Goal: Information Seeking & Learning: Find specific fact

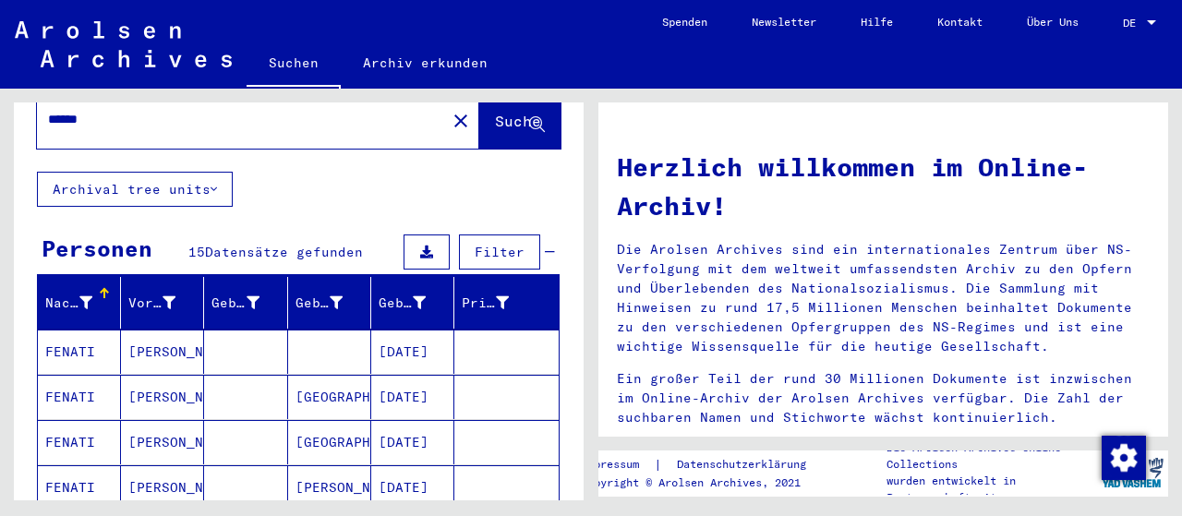
scroll to position [92, 0]
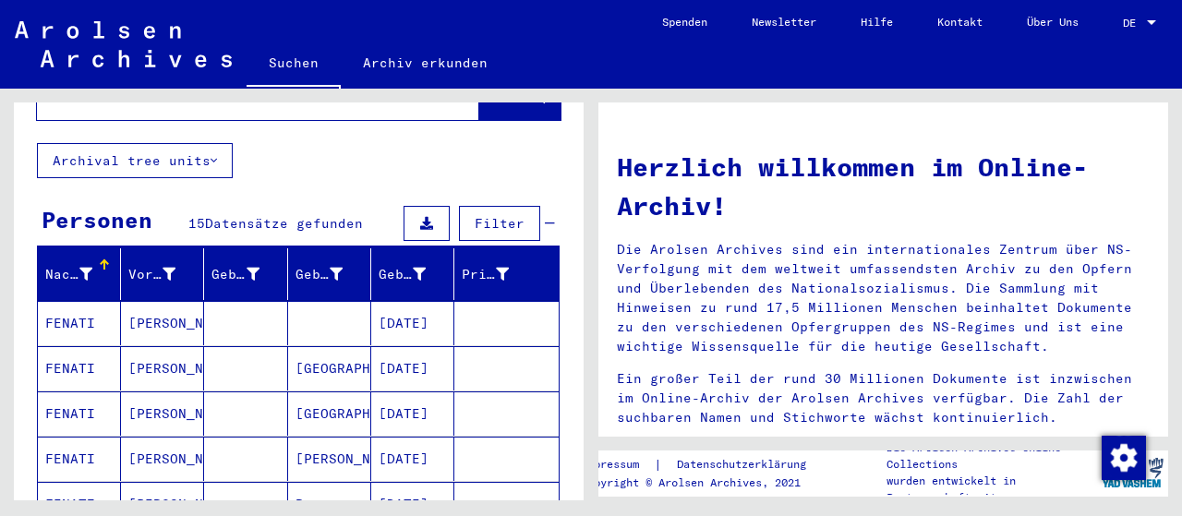
click at [146, 304] on mat-cell "[PERSON_NAME]" at bounding box center [162, 323] width 83 height 44
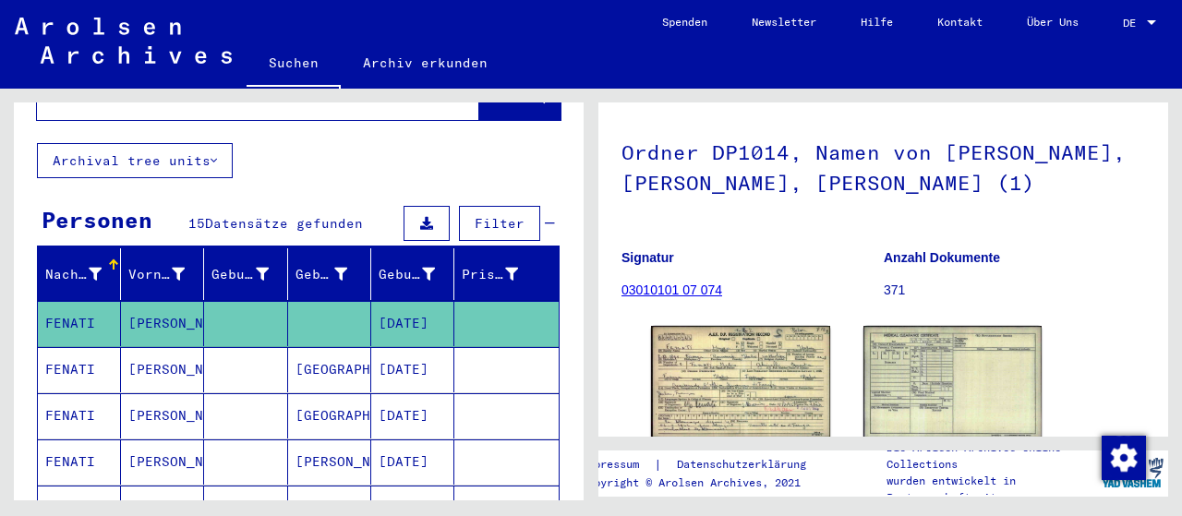
scroll to position [185, 0]
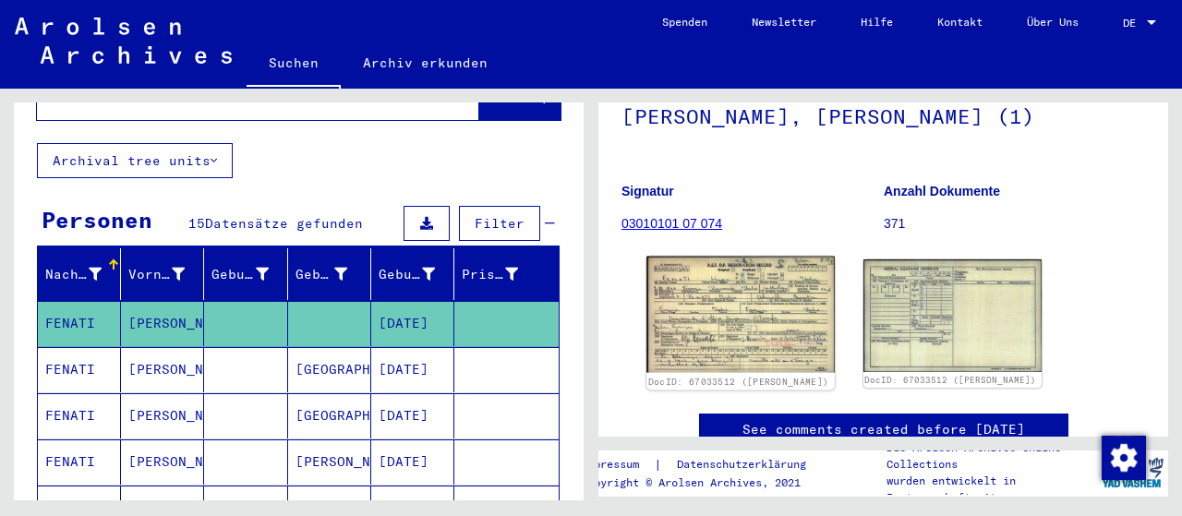
click at [738, 311] on img at bounding box center [740, 315] width 187 height 116
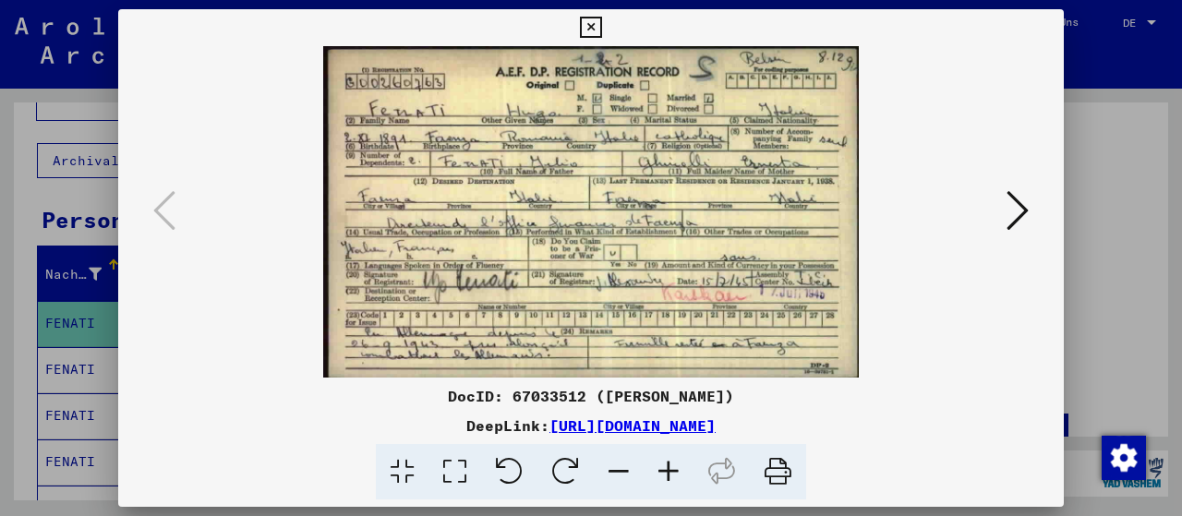
click at [456, 466] on icon at bounding box center [455, 472] width 53 height 56
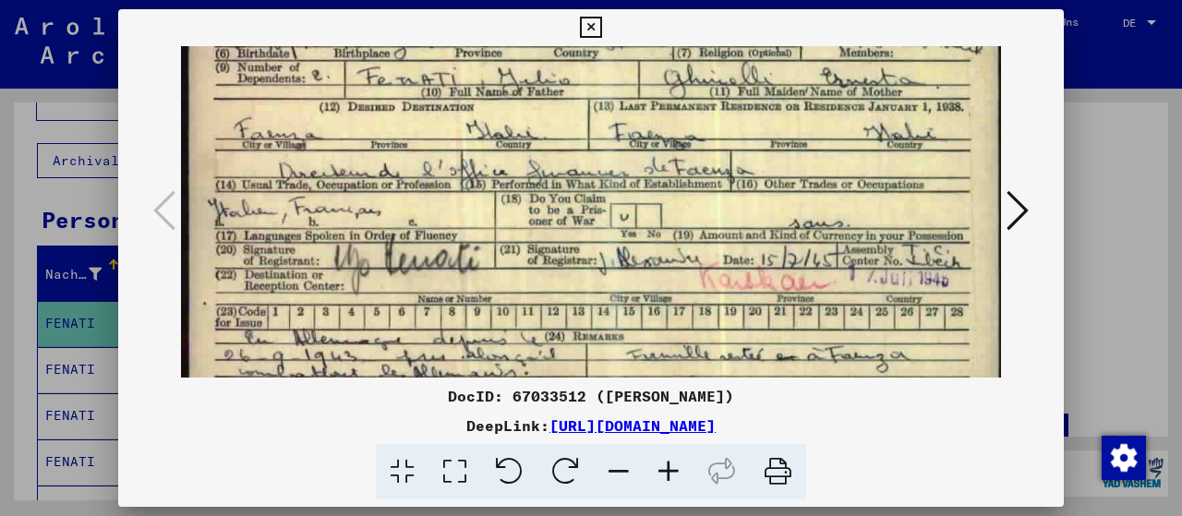
scroll to position [148, 0]
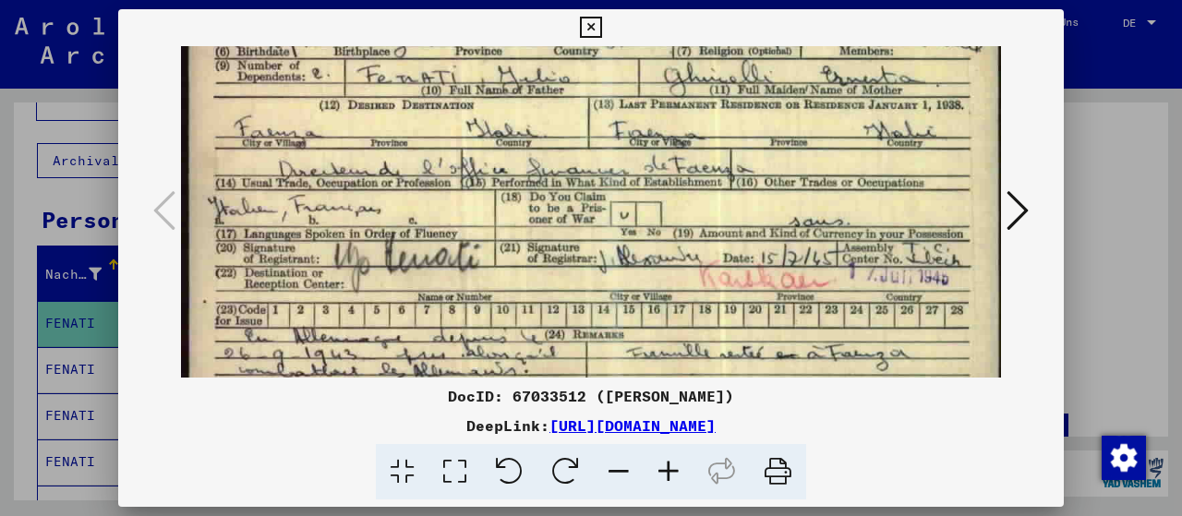
drag, startPoint x: 541, startPoint y: 260, endPoint x: 557, endPoint y: 132, distance: 128.4
click at [557, 132] on img at bounding box center [591, 151] width 820 height 507
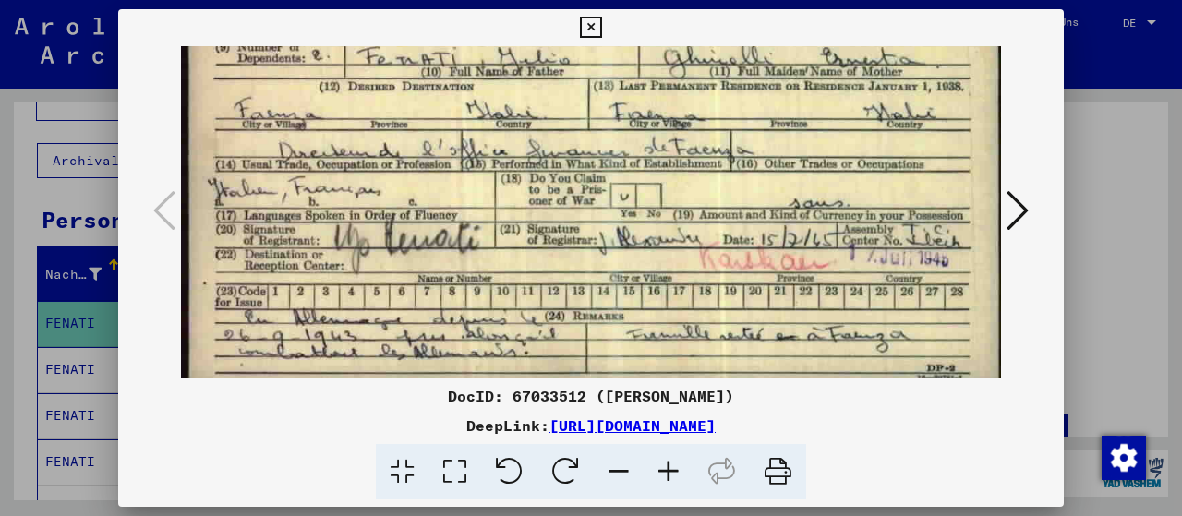
scroll to position [175, 0]
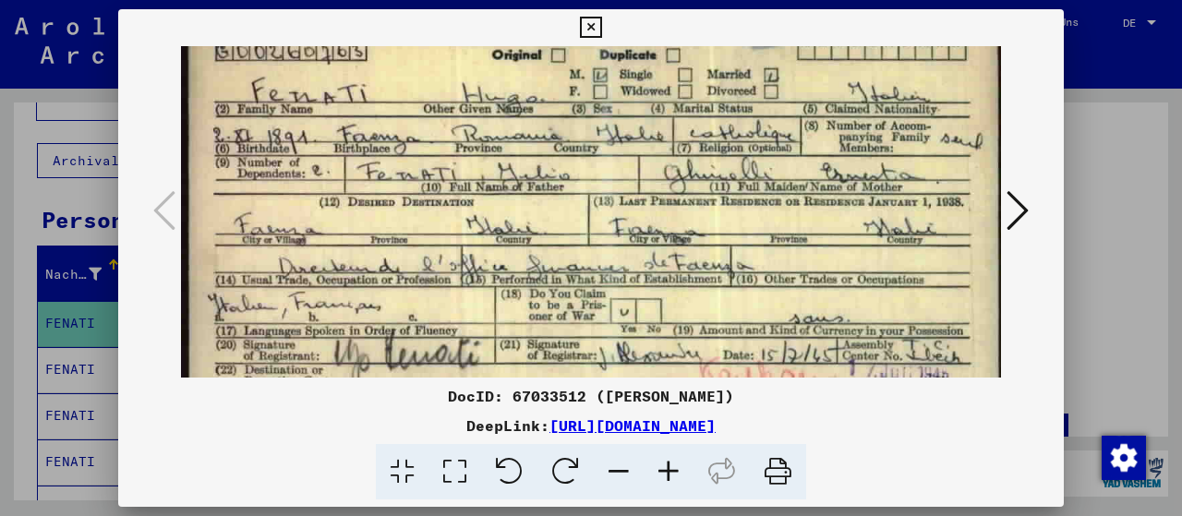
drag, startPoint x: 543, startPoint y: 214, endPoint x: 510, endPoint y: 317, distance: 107.8
click at [510, 317] on img at bounding box center [591, 248] width 820 height 507
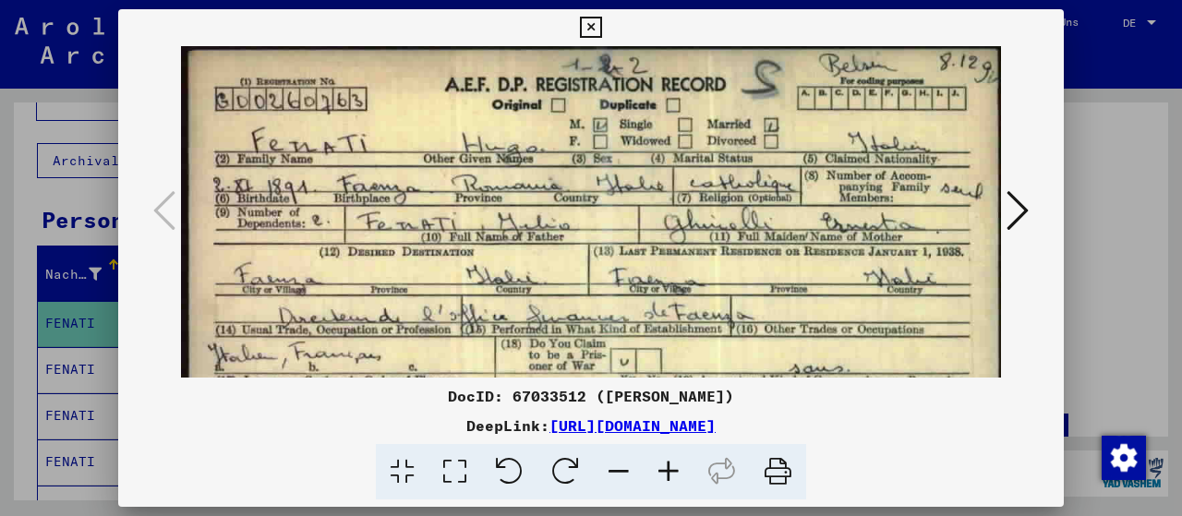
scroll to position [0, 0]
drag, startPoint x: 535, startPoint y: 211, endPoint x: 517, endPoint y: 272, distance: 63.4
click at [517, 272] on img at bounding box center [591, 299] width 820 height 507
click at [593, 27] on icon at bounding box center [590, 28] width 21 height 22
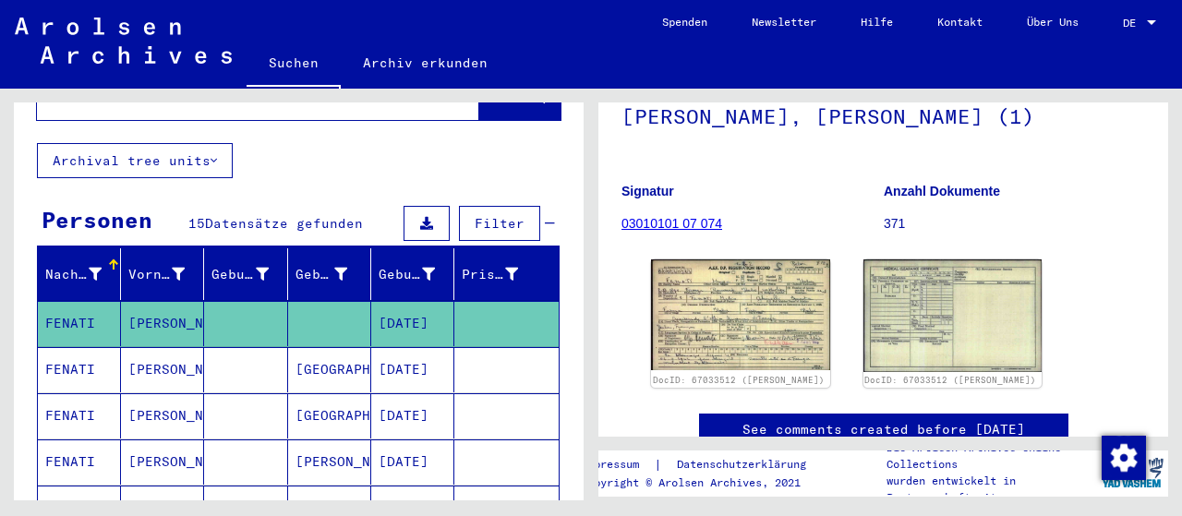
scroll to position [277, 0]
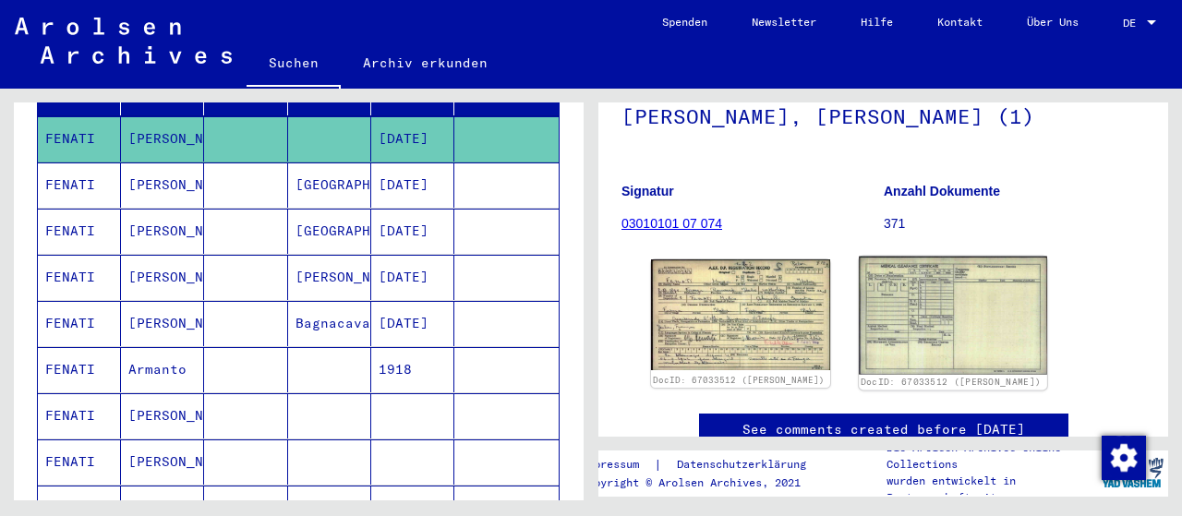
click at [950, 341] on img at bounding box center [952, 316] width 187 height 118
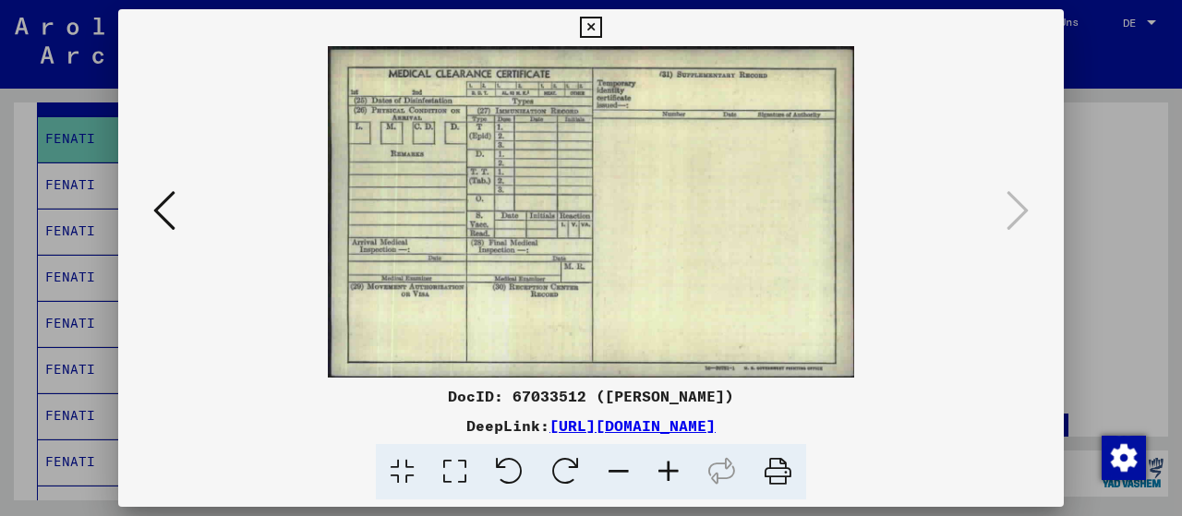
click at [597, 25] on icon at bounding box center [590, 28] width 21 height 22
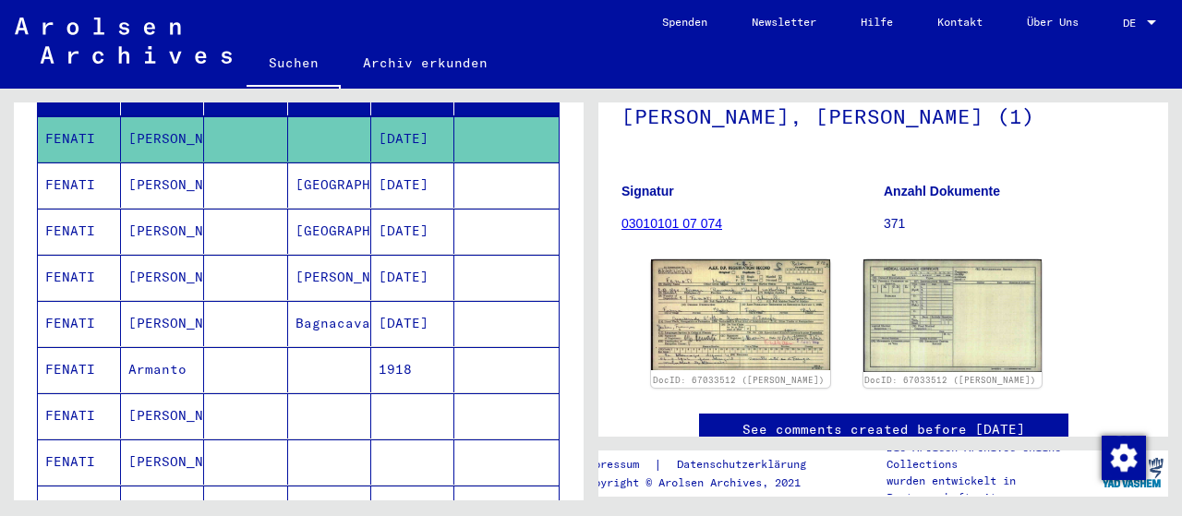
click at [156, 394] on mat-cell "[PERSON_NAME]" at bounding box center [162, 415] width 83 height 45
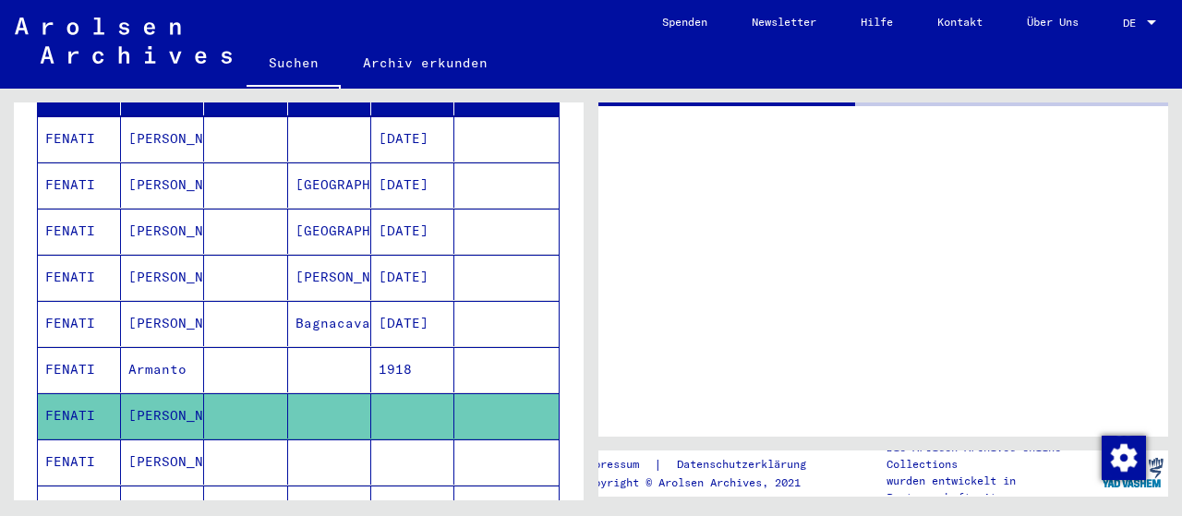
click at [156, 394] on mat-cell "[PERSON_NAME]" at bounding box center [162, 415] width 83 height 45
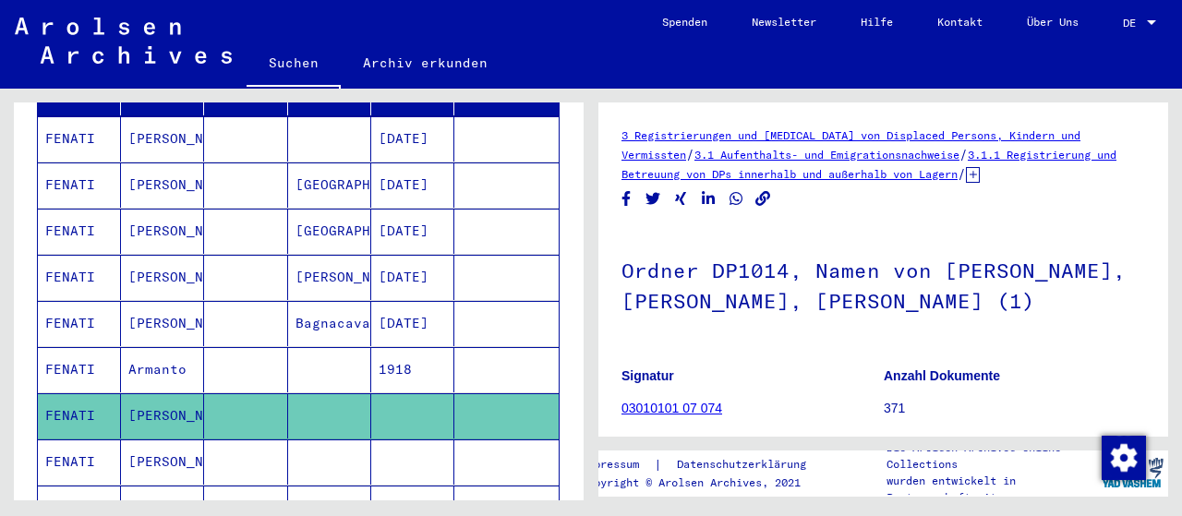
click at [680, 412] on link "03010101 07 074" at bounding box center [672, 408] width 101 height 15
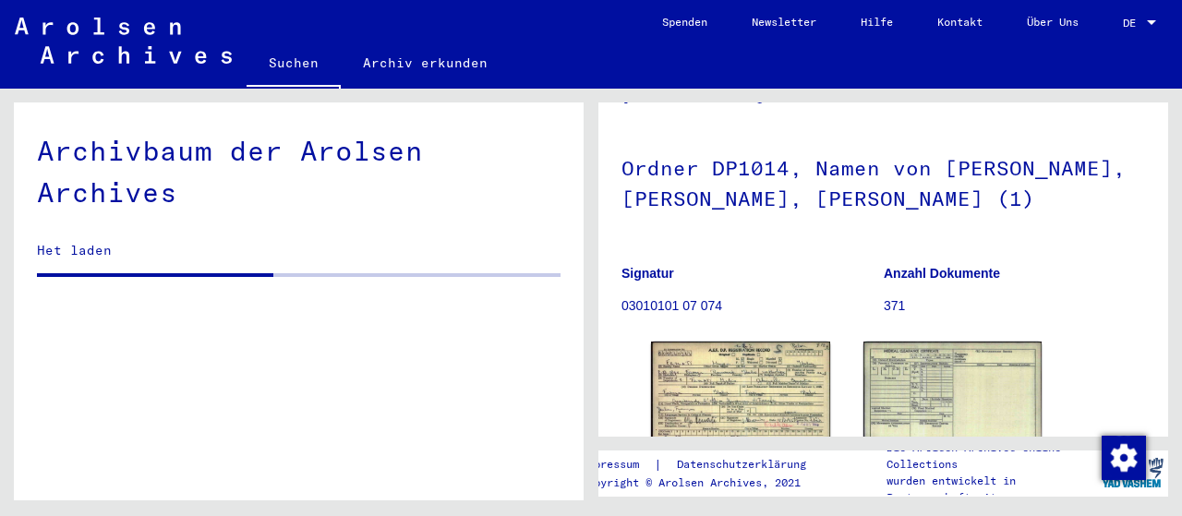
scroll to position [185, 0]
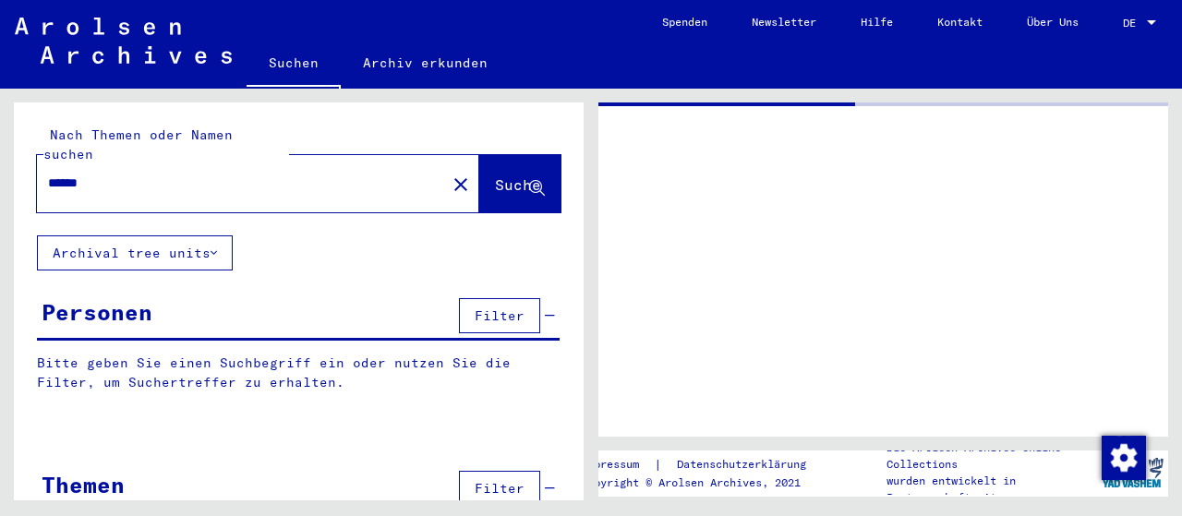
click at [144, 174] on input "******" at bounding box center [241, 183] width 387 height 19
type input "**********"
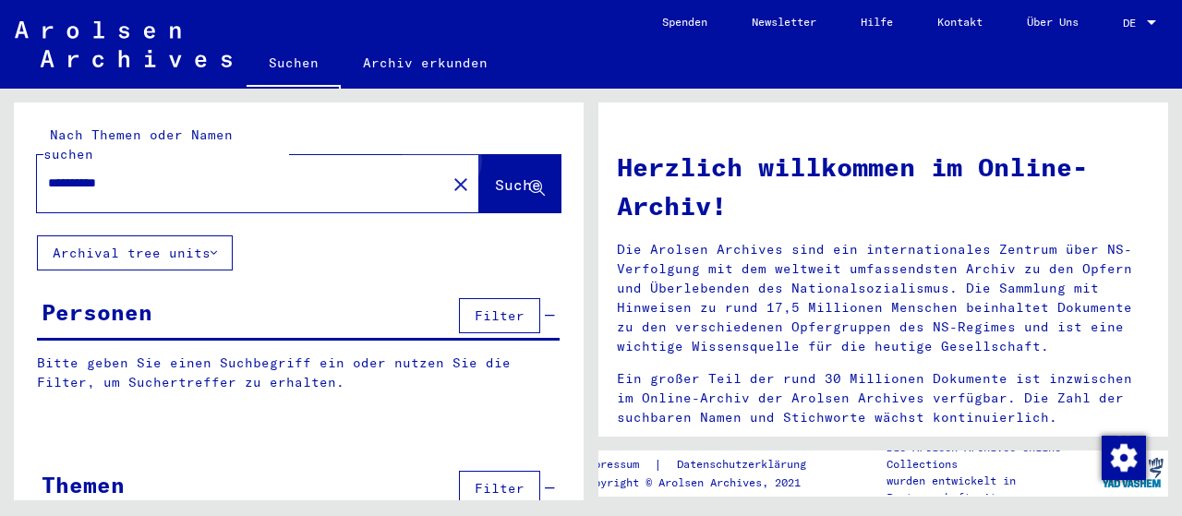
click at [495, 175] on span "Suche" at bounding box center [518, 184] width 46 height 18
click at [1152, 25] on div at bounding box center [1151, 23] width 17 height 13
click at [1120, 25] on span "English" at bounding box center [1119, 33] width 75 height 33
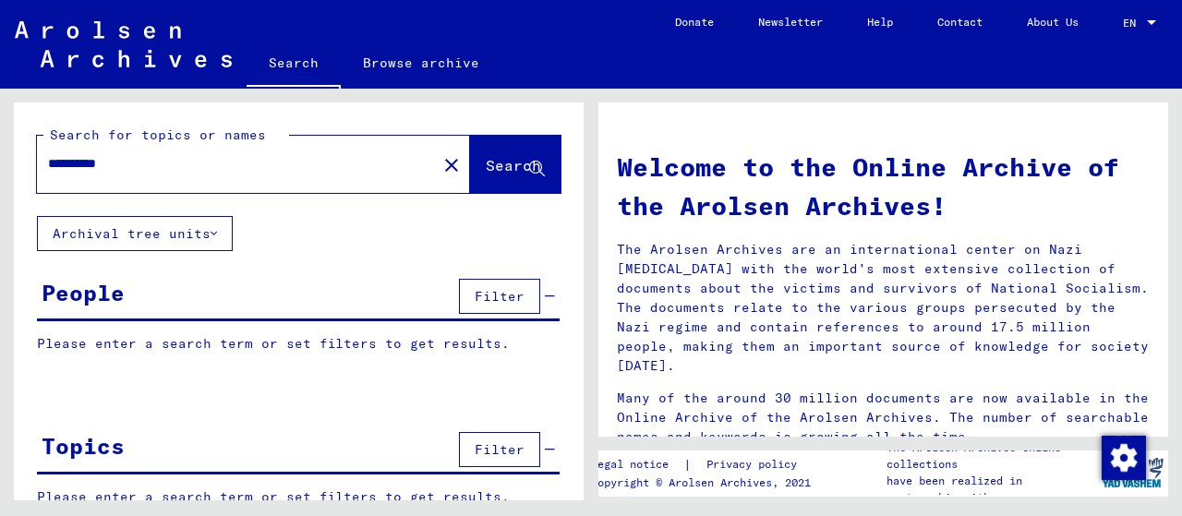
click at [486, 163] on span "Search" at bounding box center [513, 165] width 55 height 18
click at [490, 164] on span "Search" at bounding box center [513, 165] width 55 height 18
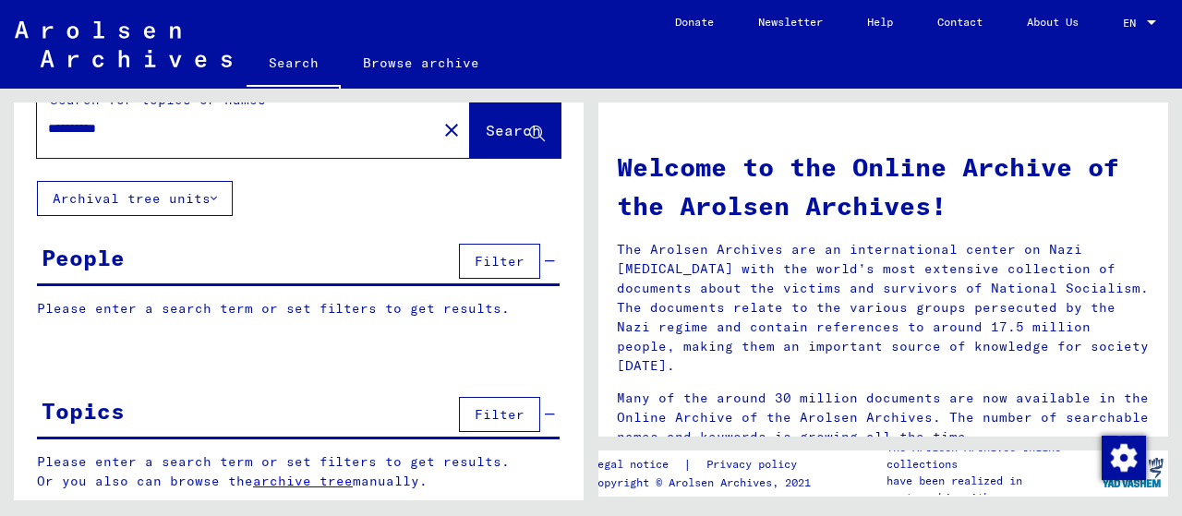
scroll to position [36, 0]
